Goal: Communication & Community: Answer question/provide support

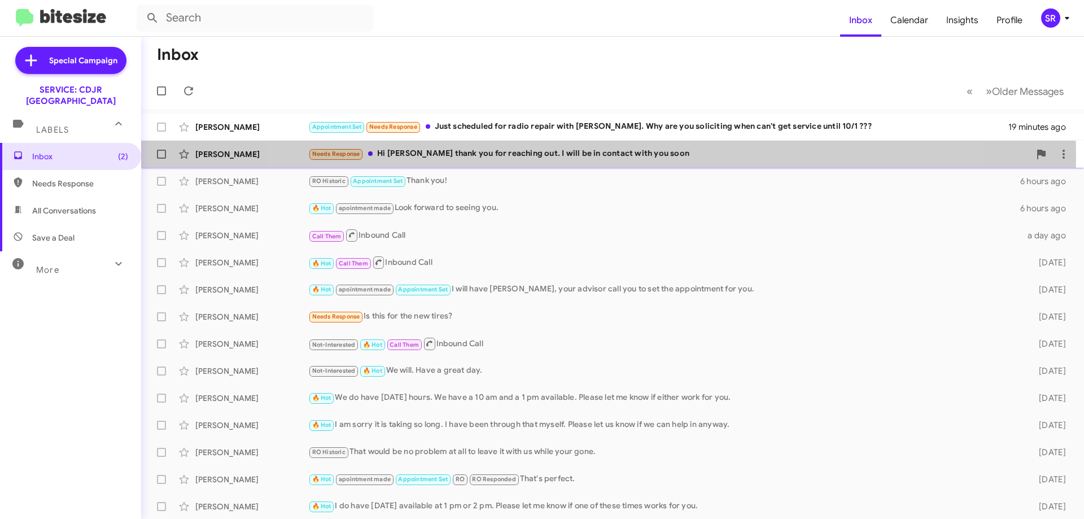
click at [599, 157] on div "Needs Response Hi [PERSON_NAME] thank you for reaching out. I will be in contac…" at bounding box center [668, 153] width 721 height 13
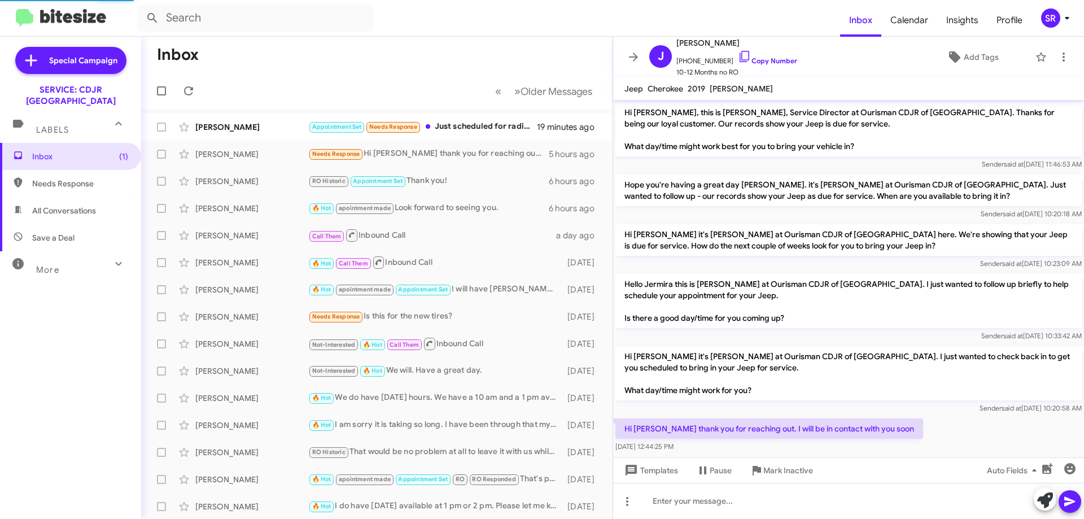
scroll to position [14, 0]
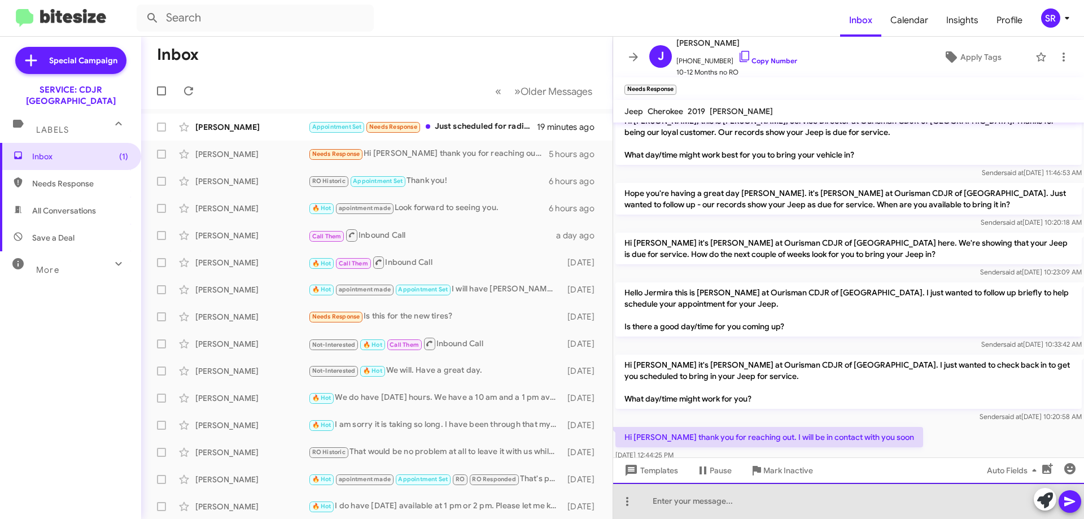
click at [714, 490] on div at bounding box center [848, 501] width 471 height 36
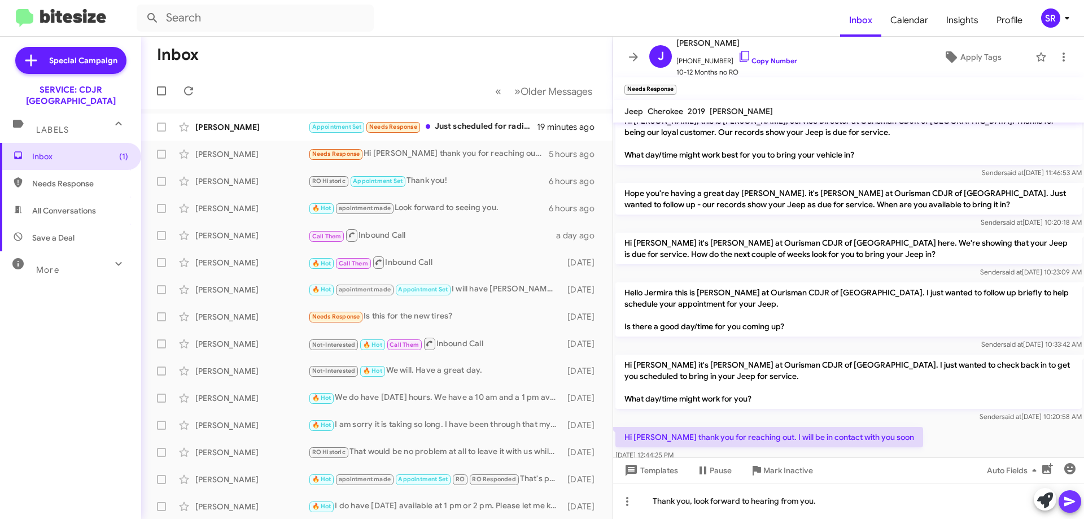
click at [1071, 501] on icon at bounding box center [1069, 502] width 11 height 10
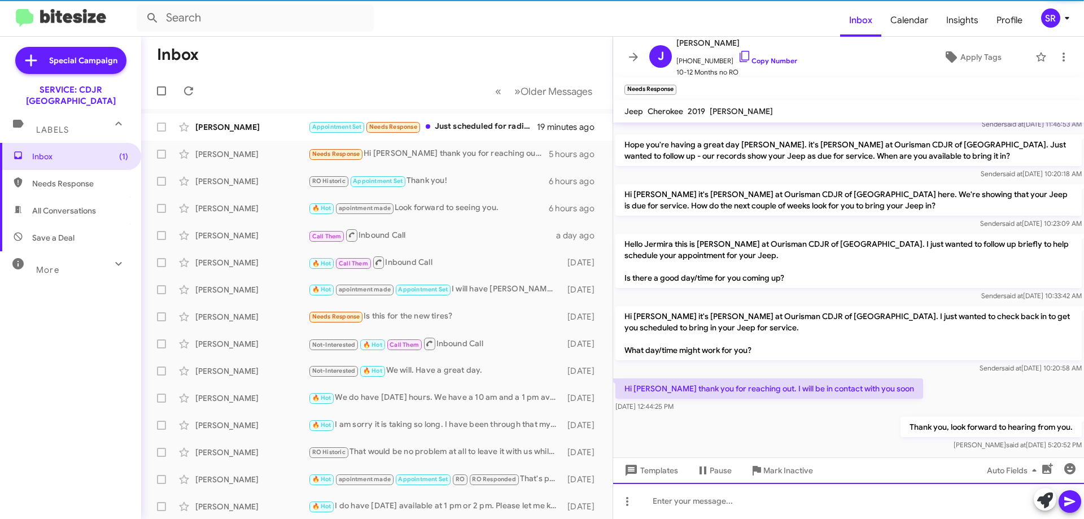
scroll to position [78, 0]
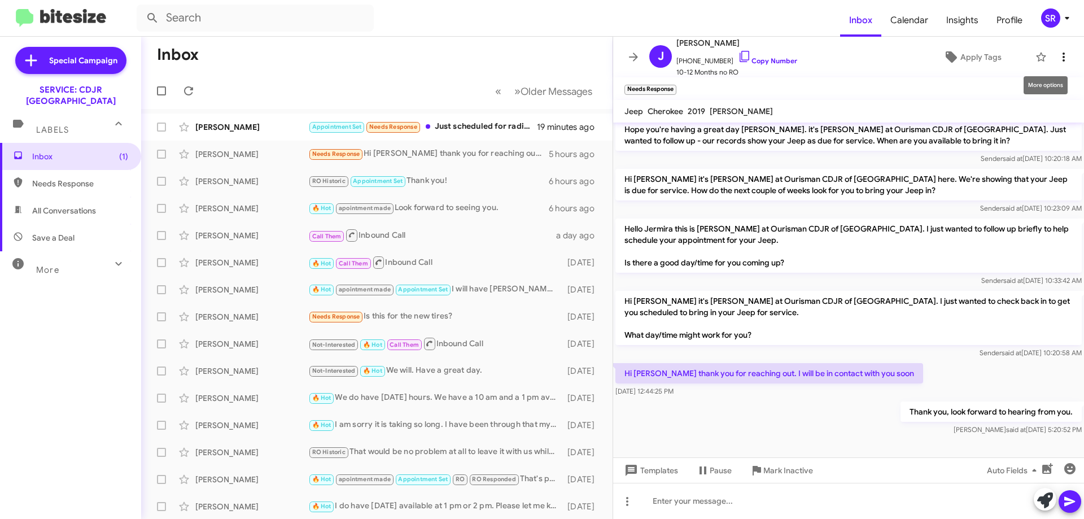
click at [1056, 56] on icon at bounding box center [1063, 57] width 14 height 14
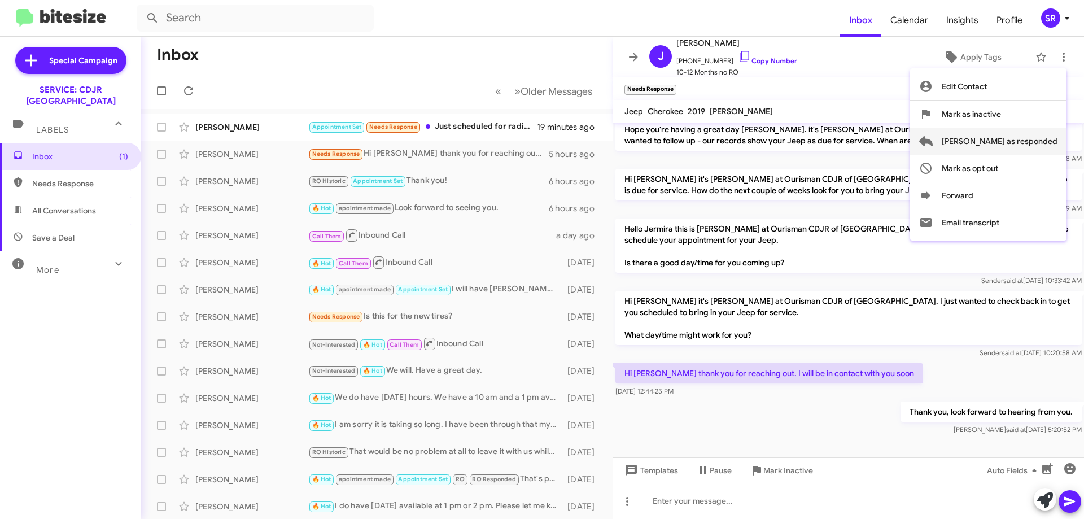
click at [1017, 143] on span "[PERSON_NAME] as responded" at bounding box center [999, 141] width 116 height 27
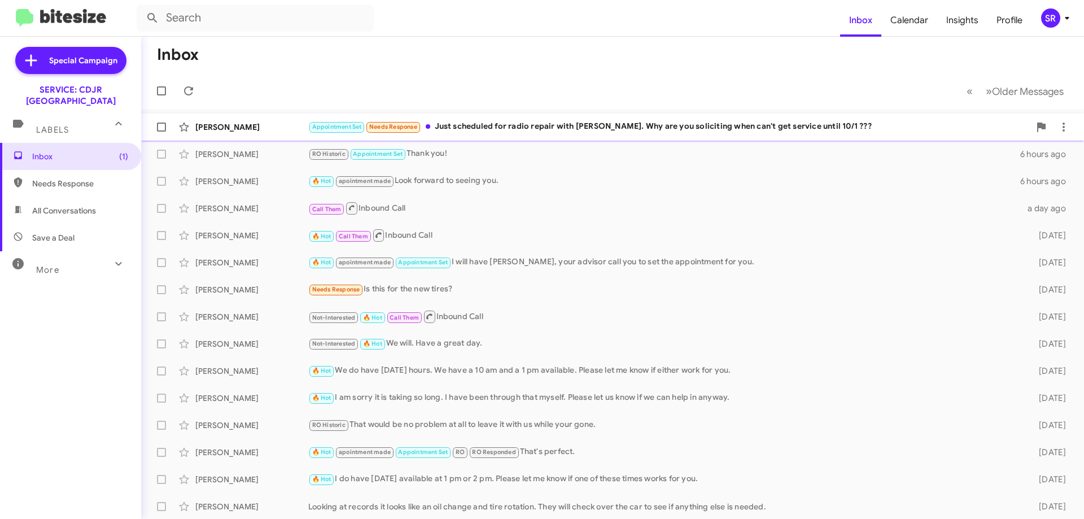
click at [476, 126] on div "Appointment Set Needs Response Just scheduled for radio repair with [PERSON_NAM…" at bounding box center [668, 126] width 721 height 13
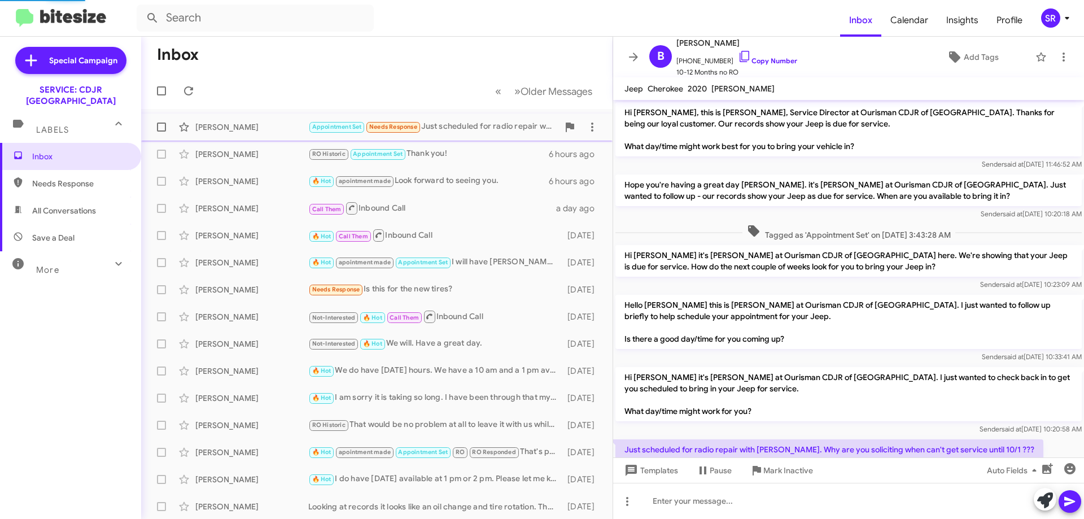
scroll to position [38, 0]
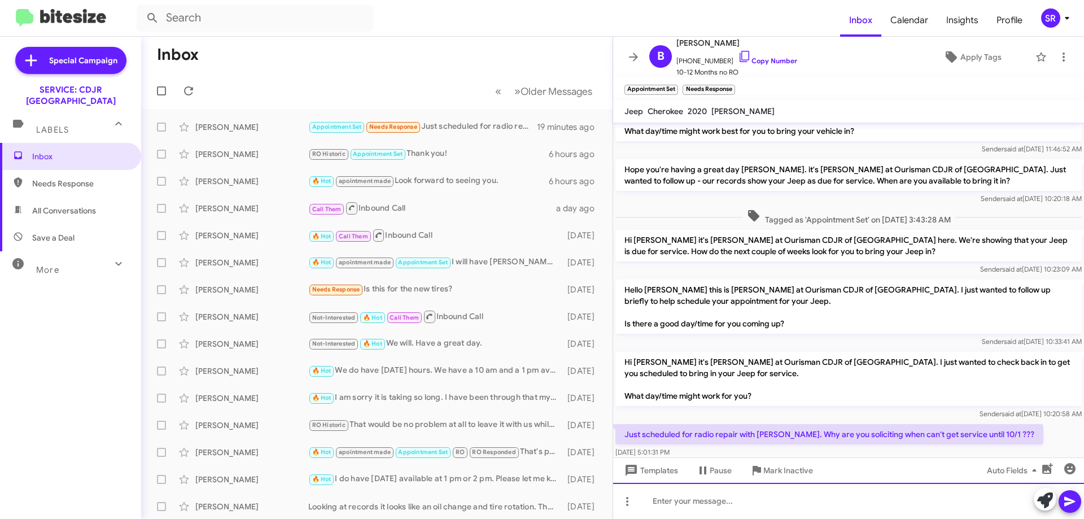
click at [682, 501] on div at bounding box center [848, 501] width 471 height 36
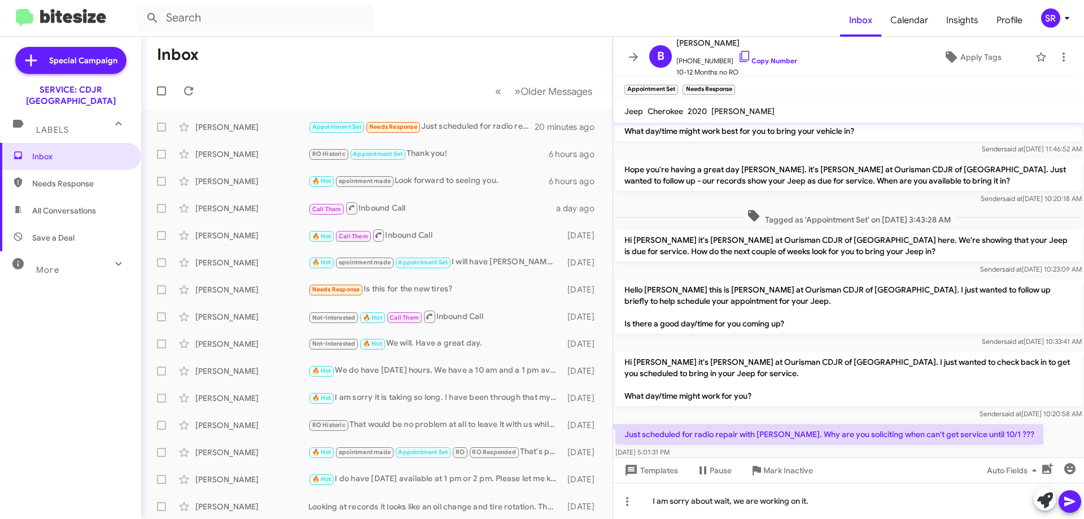
click at [1066, 499] on icon at bounding box center [1069, 502] width 11 height 10
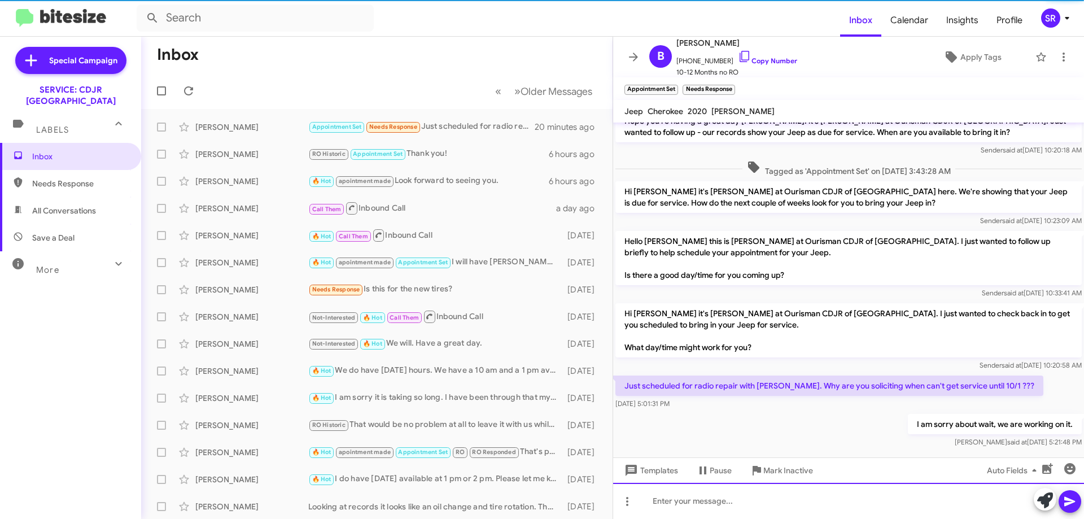
scroll to position [102, 0]
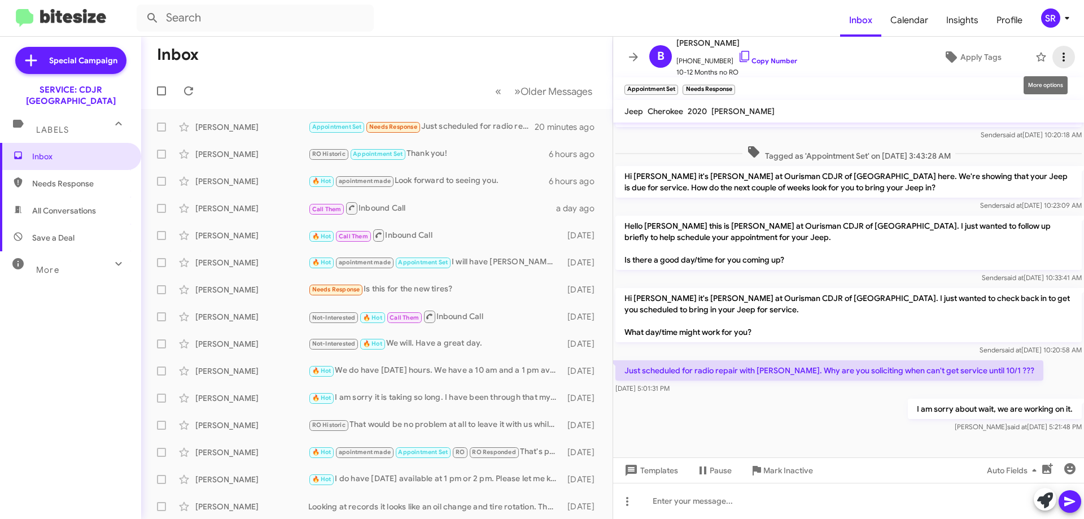
click at [1058, 62] on icon at bounding box center [1063, 57] width 14 height 14
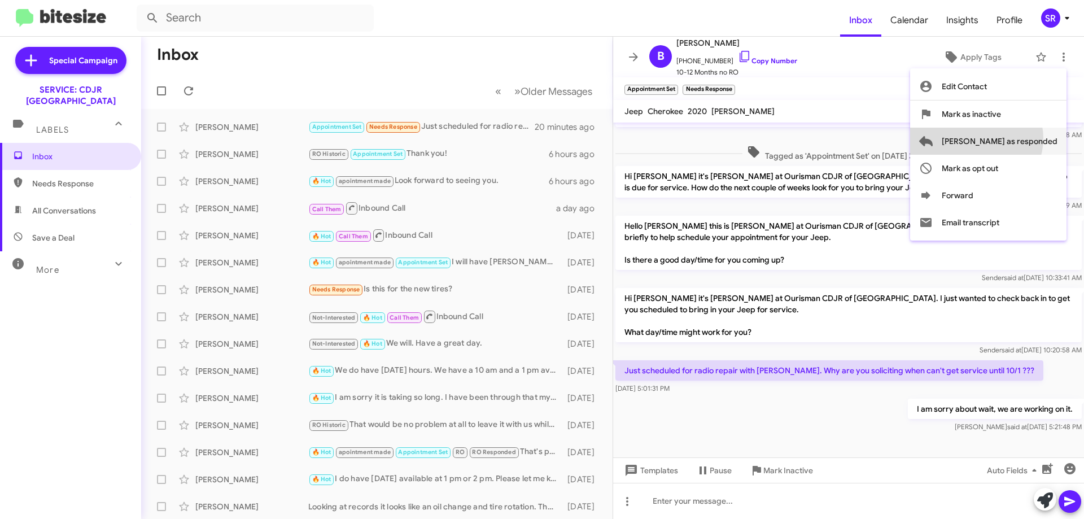
click at [1021, 139] on span "[PERSON_NAME] as responded" at bounding box center [999, 141] width 116 height 27
